Goal: Check status: Check status

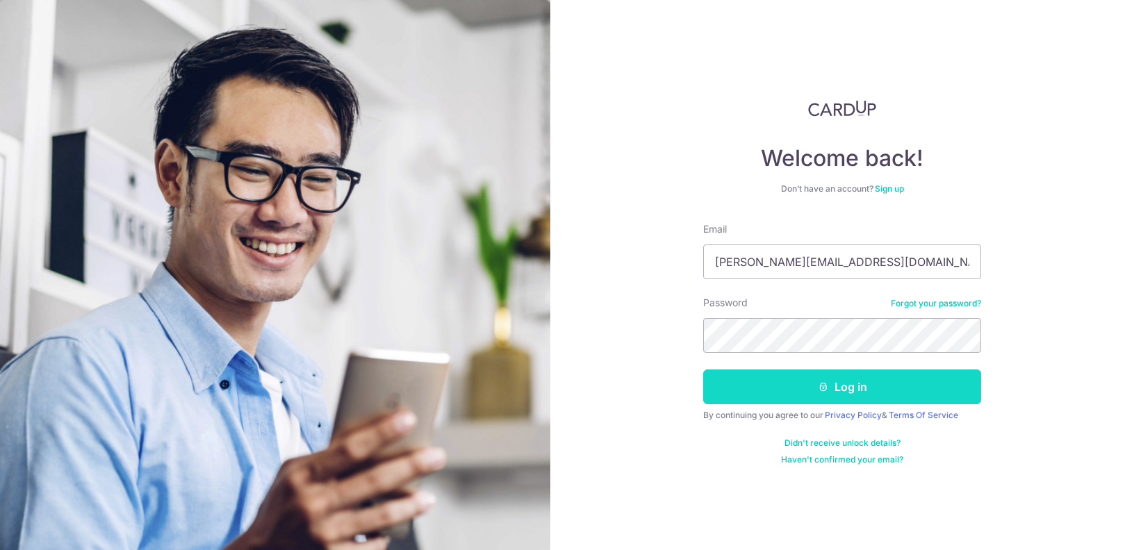
click at [869, 396] on button "Log in" at bounding box center [842, 387] width 278 height 35
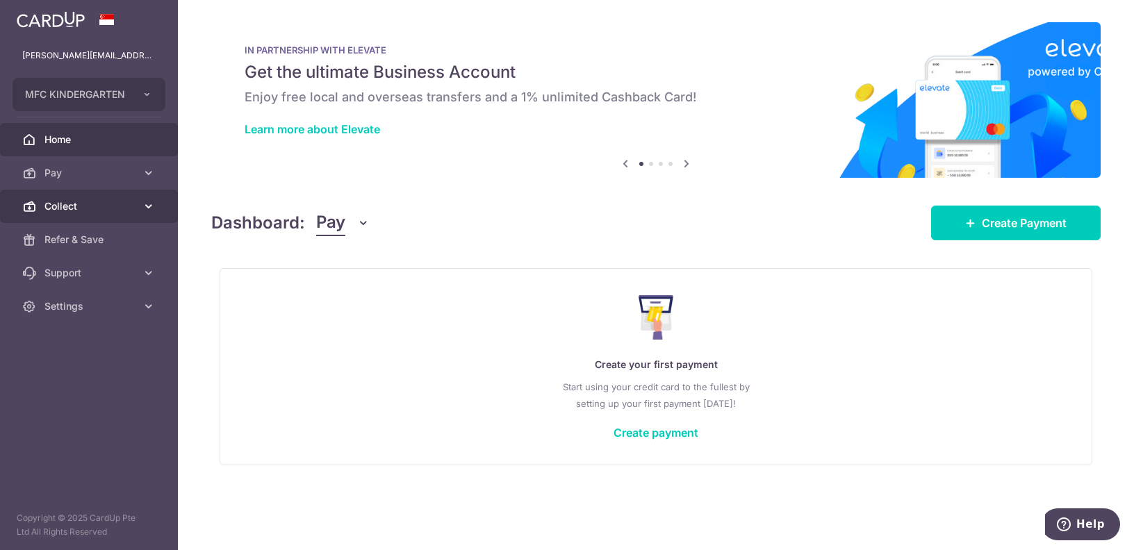
click at [92, 207] on span "Collect" at bounding box center [90, 206] width 92 height 14
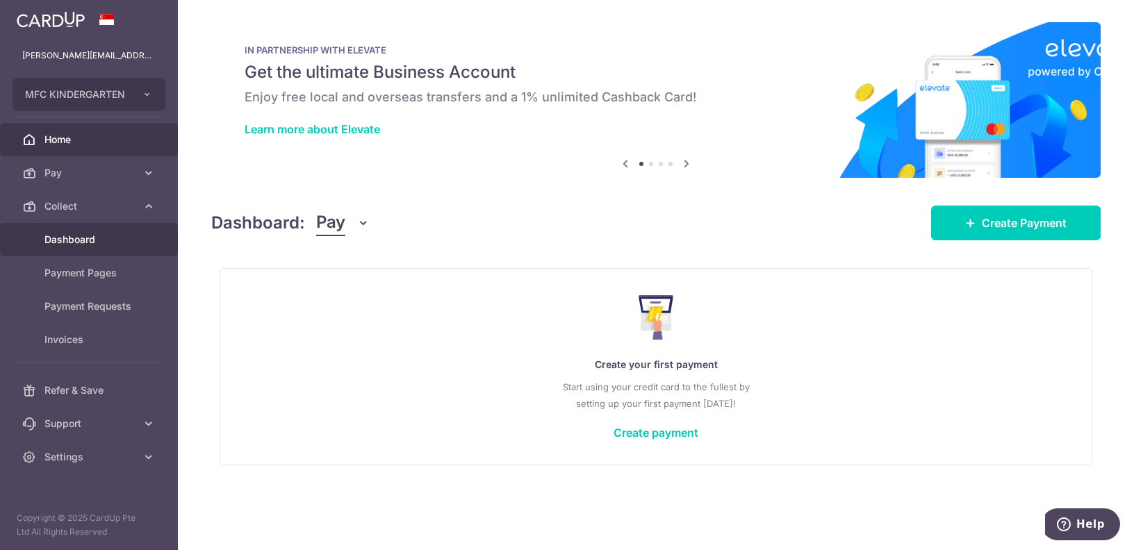
click at [97, 240] on body "[PERSON_NAME][EMAIL_ADDRESS][DOMAIN_NAME] MFC KINDERGARTEN Add new company MFC …" at bounding box center [567, 275] width 1134 height 550
click at [60, 240] on span "Dashboard" at bounding box center [90, 240] width 92 height 14
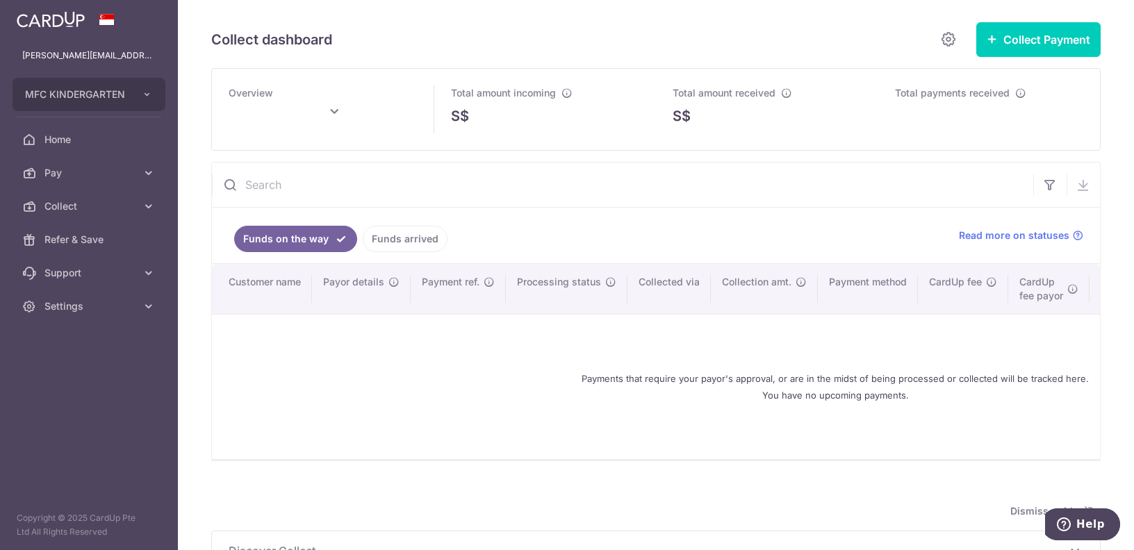
click at [411, 241] on link "Funds arrived" at bounding box center [405, 239] width 85 height 26
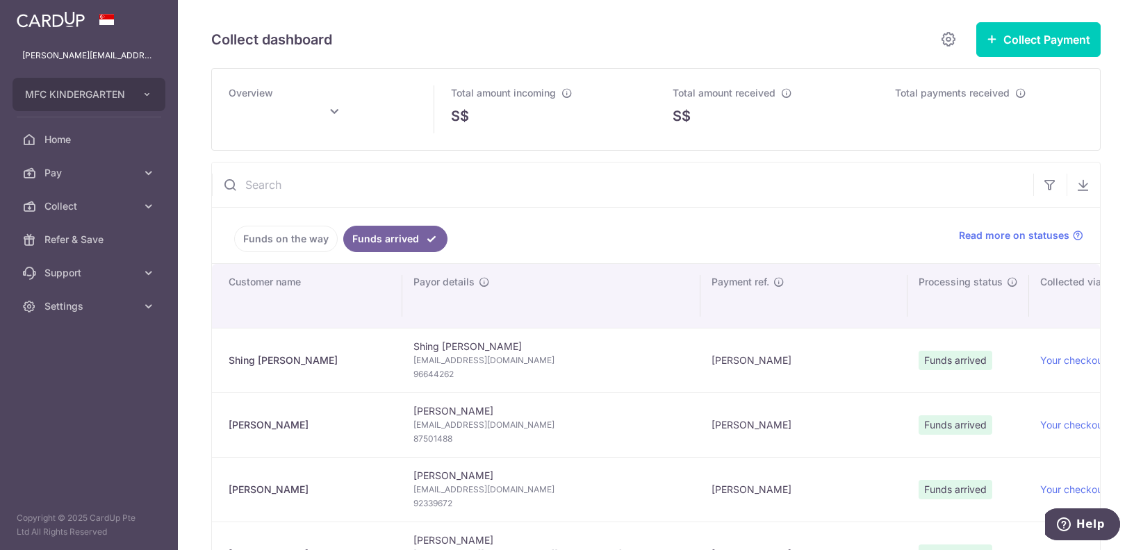
type input "[DATE]"
click at [436, 179] on input "text" at bounding box center [622, 185] width 821 height 44
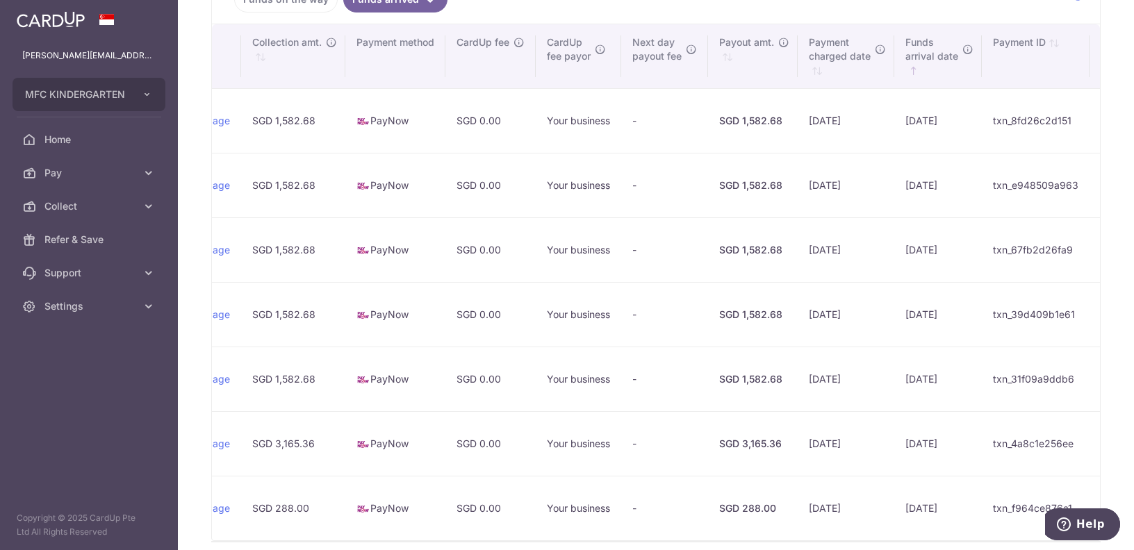
scroll to position [213, 0]
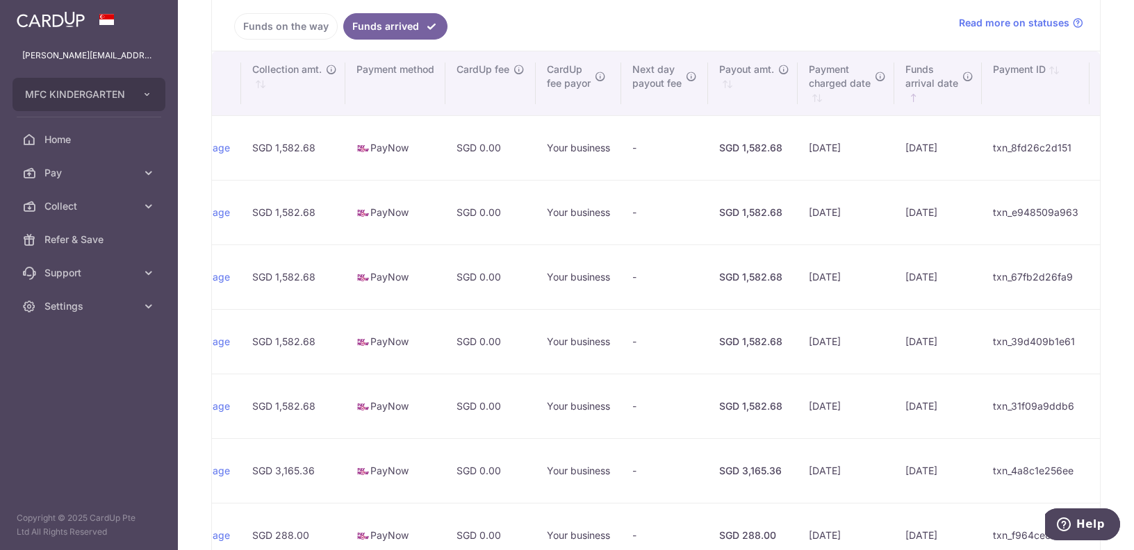
type input "ritvi"
